Goal: Task Accomplishment & Management: Manage account settings

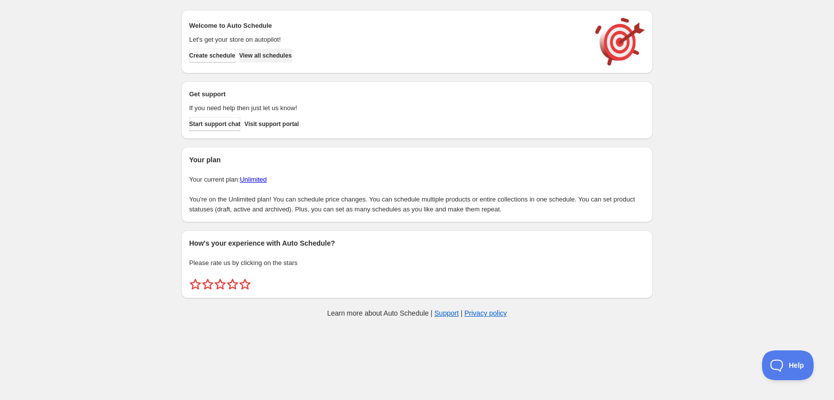
click at [276, 52] on span "View all schedules" at bounding box center [265, 56] width 53 height 8
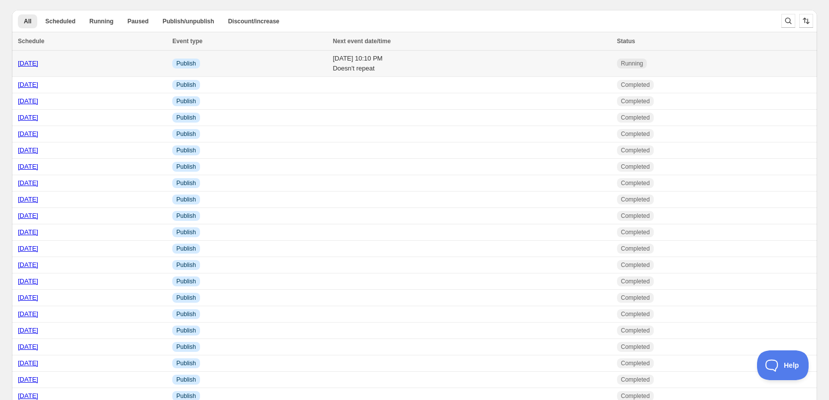
click at [329, 63] on td "Tue 14th October 25 10:10 PM Doesn't repeat" at bounding box center [471, 64] width 284 height 26
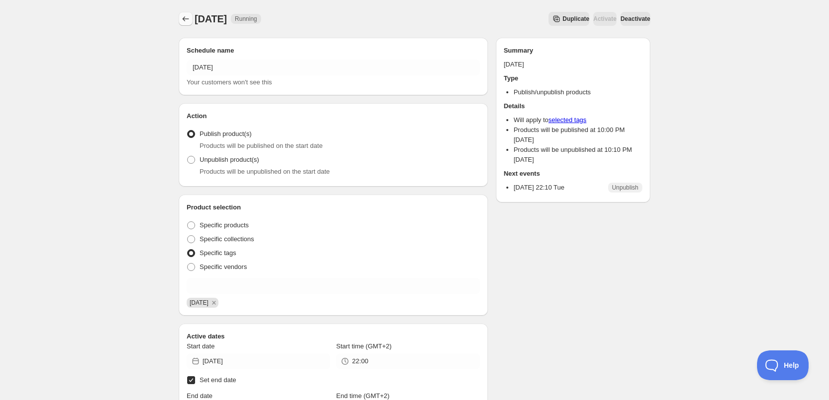
click at [182, 18] on icon "Schedules" at bounding box center [186, 19] width 10 height 10
